Goal: Find specific page/section: Find specific page/section

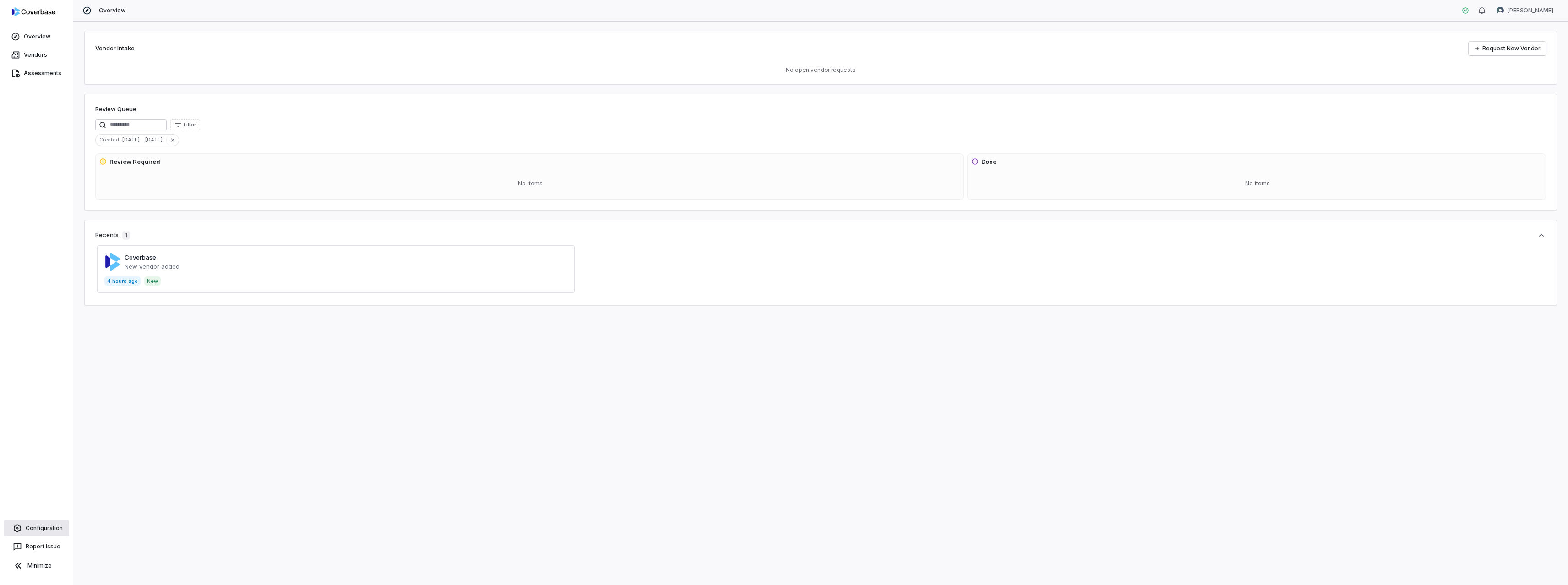
click at [38, 527] on span "Configuration" at bounding box center [44, 528] width 37 height 7
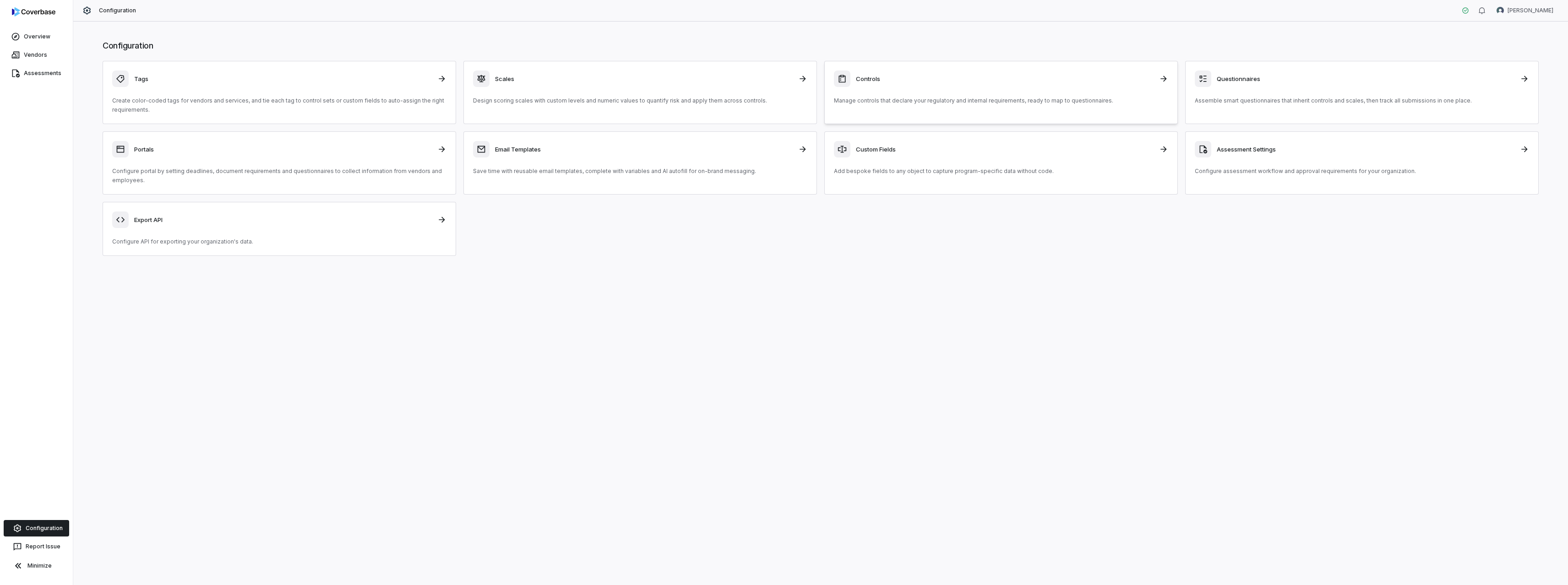
click at [901, 99] on p "Manage controls that declare your regulatory and internal requirements, ready t…" at bounding box center [1001, 100] width 334 height 9
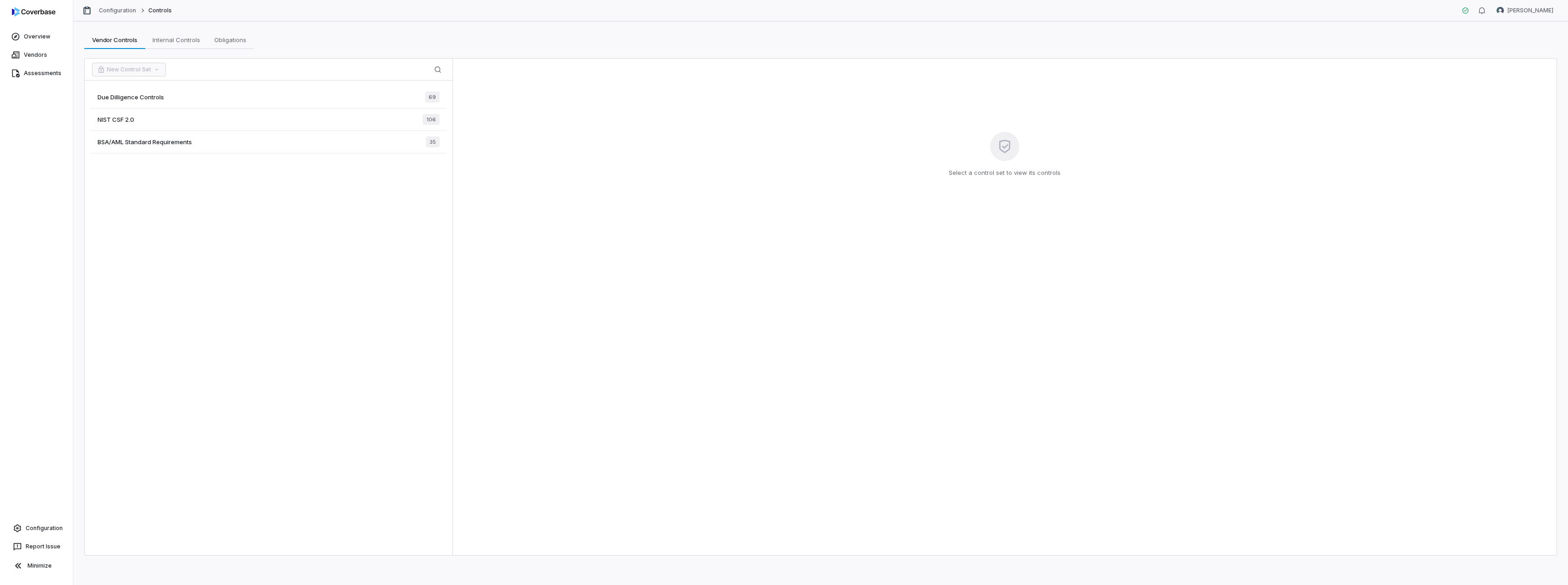
click at [323, 97] on div "Due Dilligence Controls 69" at bounding box center [268, 97] width 357 height 23
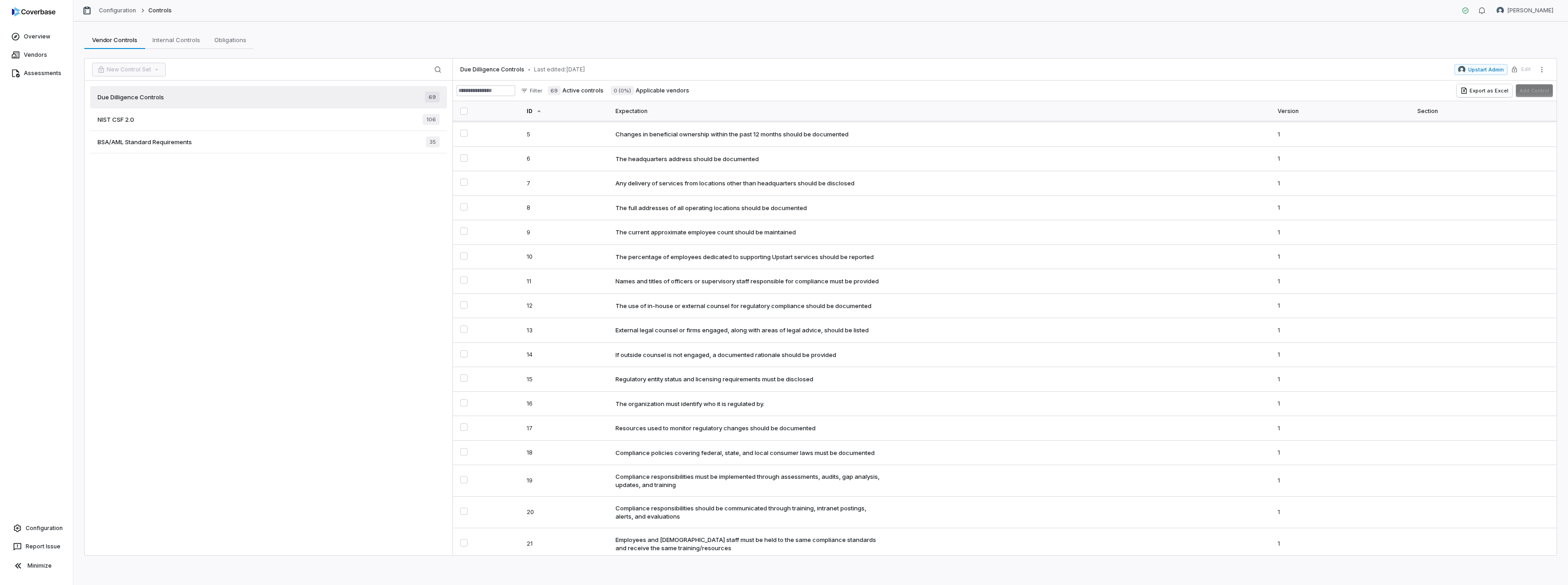
scroll to position [150, 0]
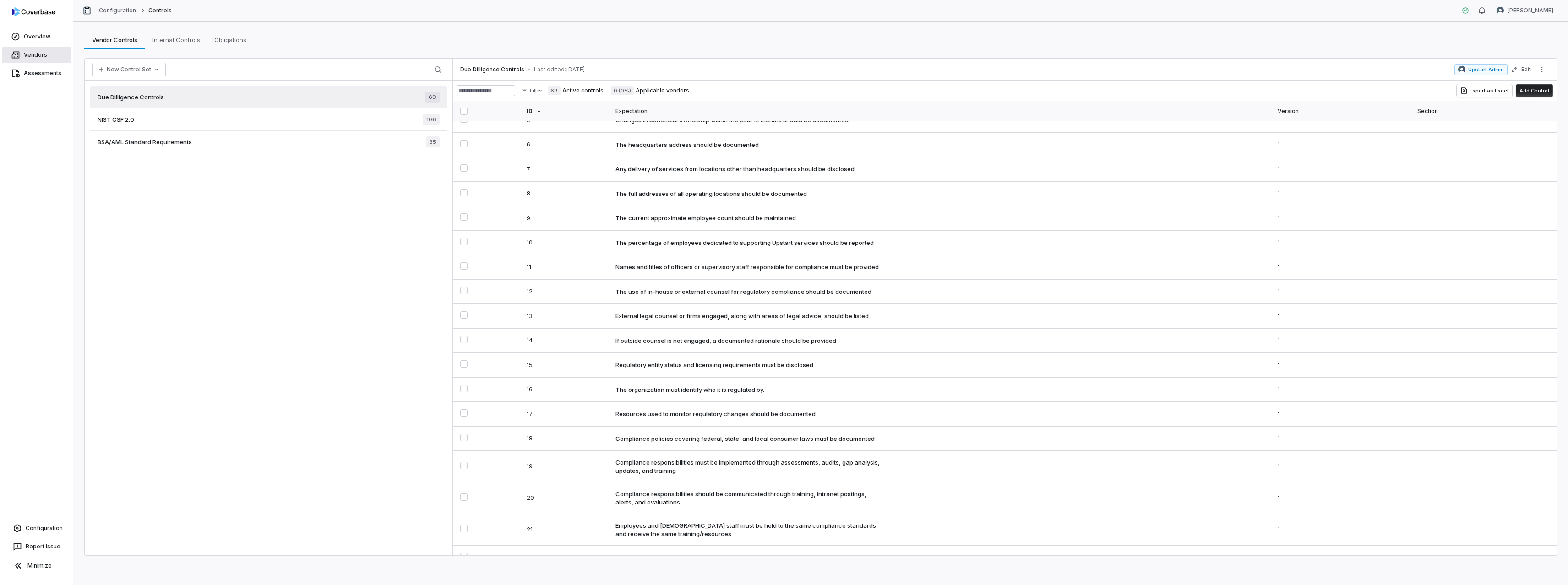
click at [37, 56] on span "Vendors" at bounding box center [35, 55] width 23 height 7
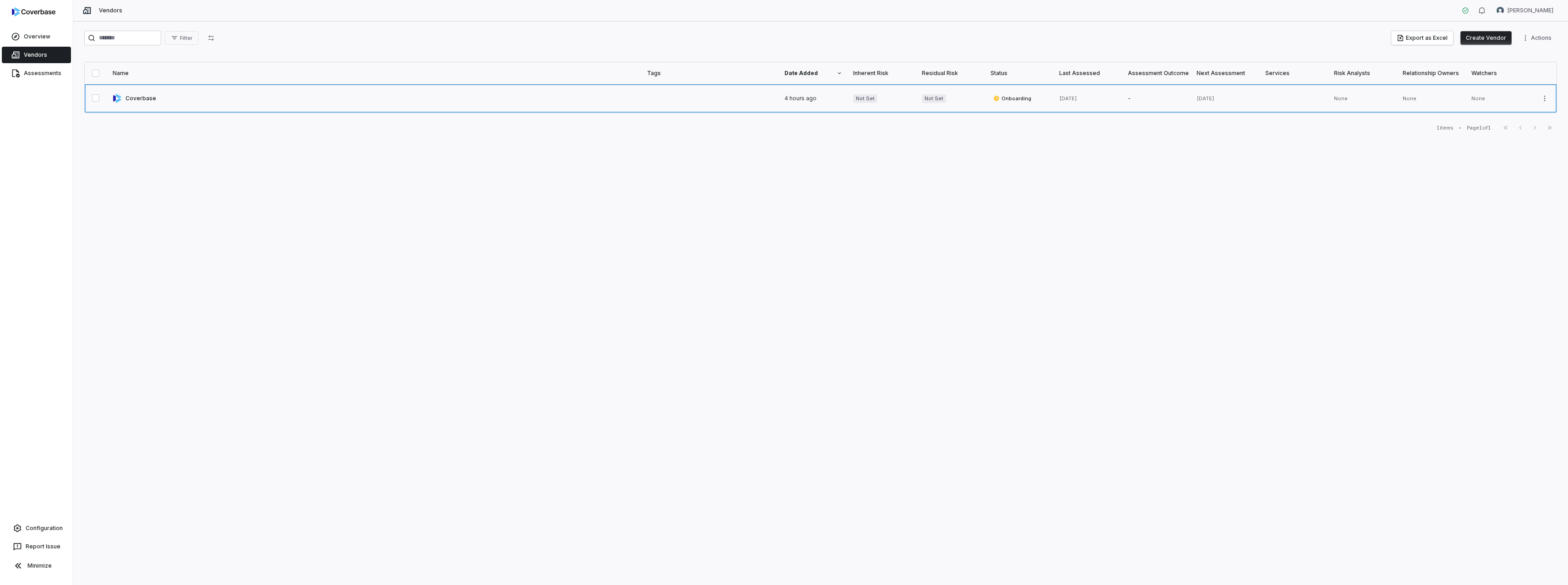
click at [206, 101] on link at bounding box center [374, 98] width 534 height 29
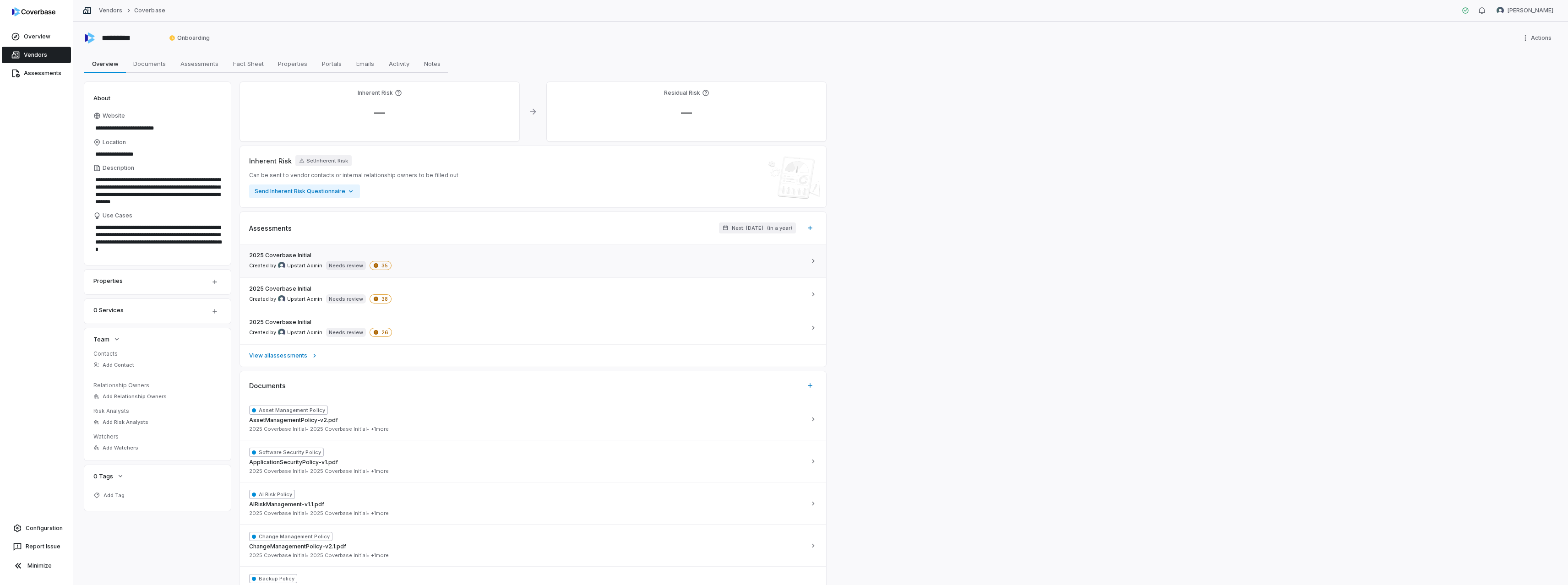
click at [422, 264] on div "2025 Coverbase Initial Created by Upstart Admin Needs review 35" at bounding box center [527, 261] width 557 height 18
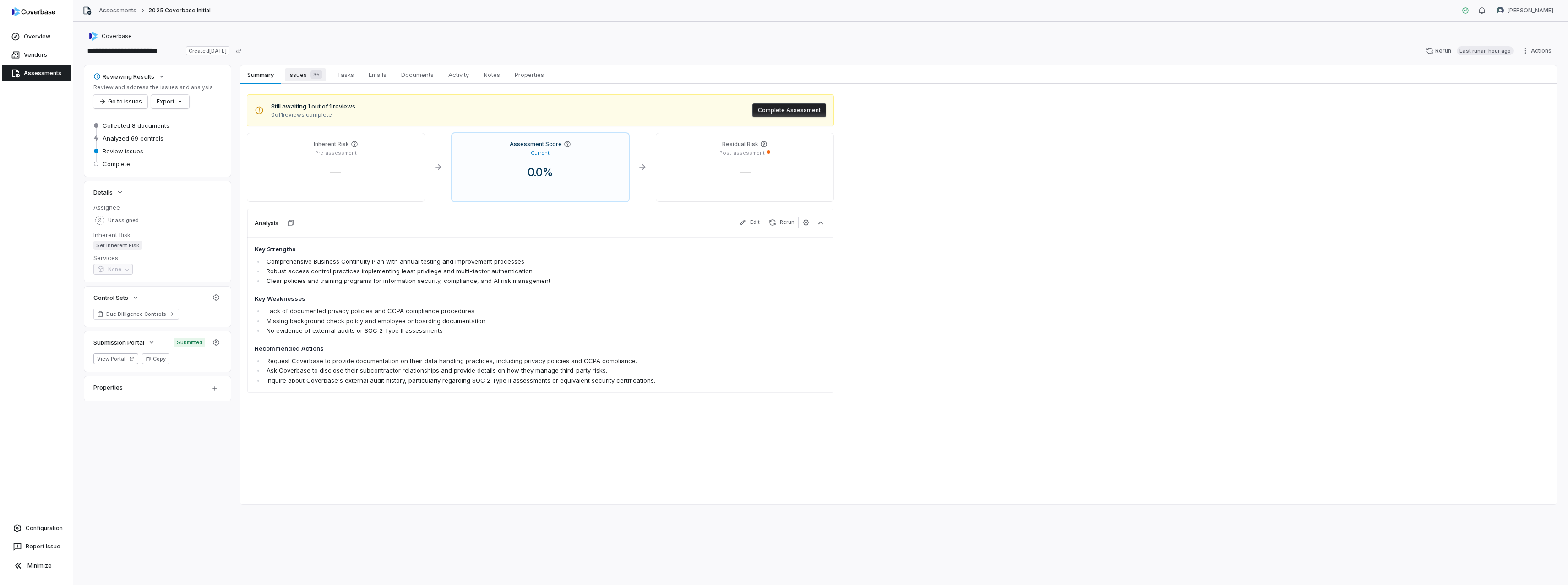
click at [304, 71] on span "Issues 35" at bounding box center [306, 74] width 41 height 13
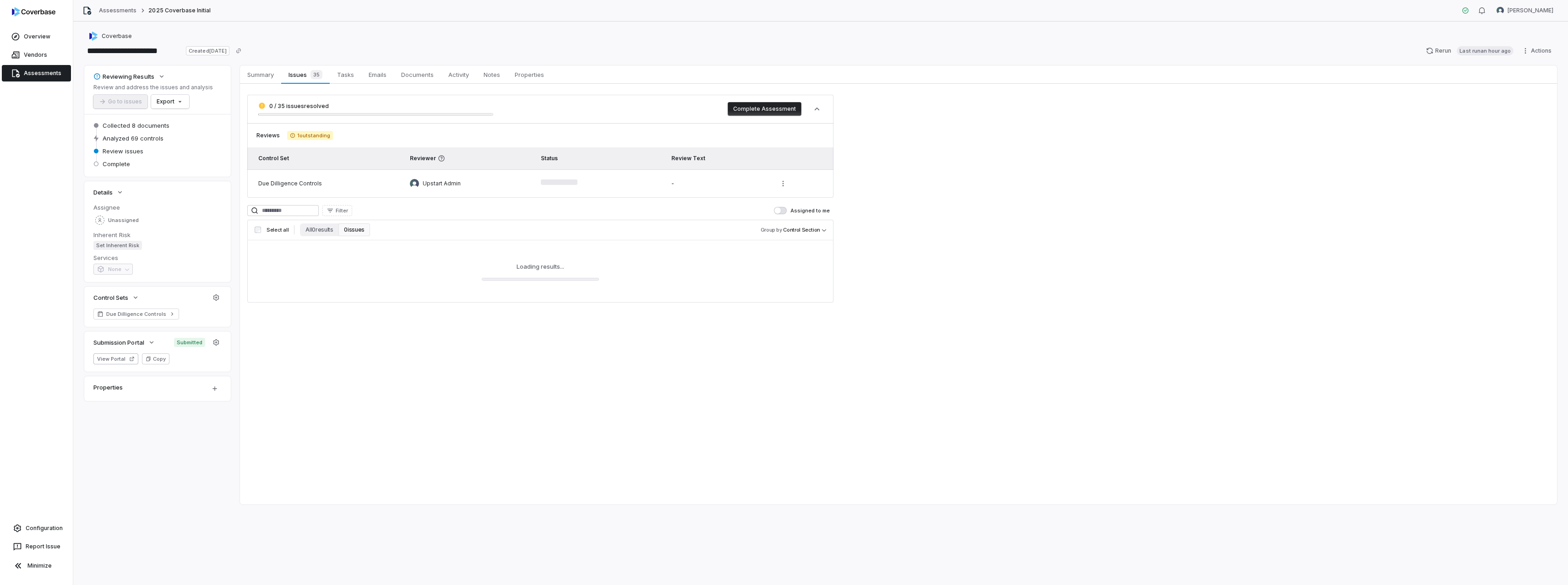
click at [436, 288] on div "Loading results..." at bounding box center [540, 271] width 586 height 62
